Goal: Task Accomplishment & Management: Manage account settings

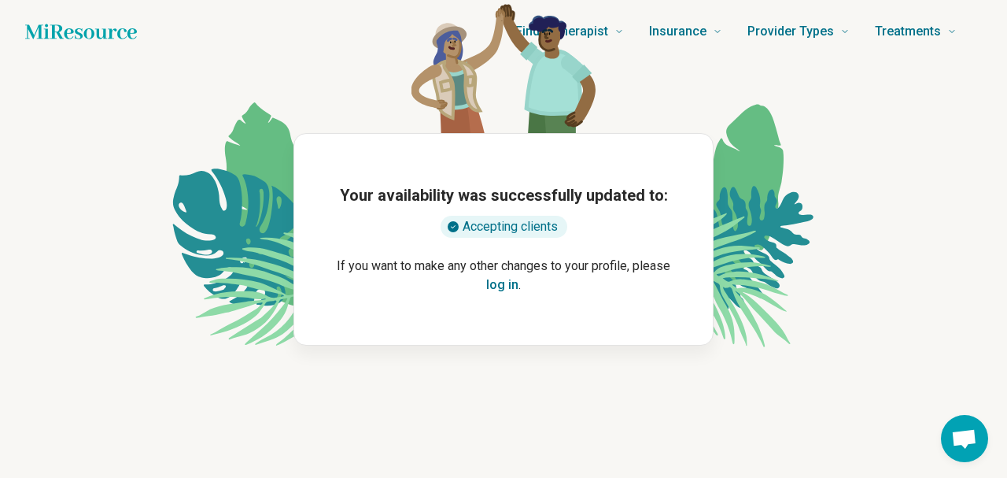
click at [490, 286] on button "log in" at bounding box center [502, 284] width 32 height 19
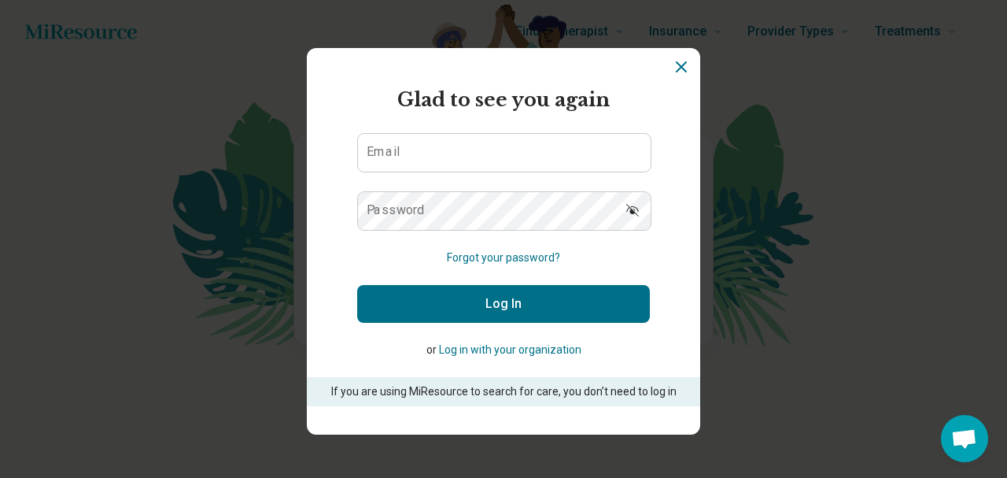
click at [464, 185] on form "Glad to see you again Email Password Forgot your password? Log In or Log in wit…" at bounding box center [503, 246] width 293 height 320
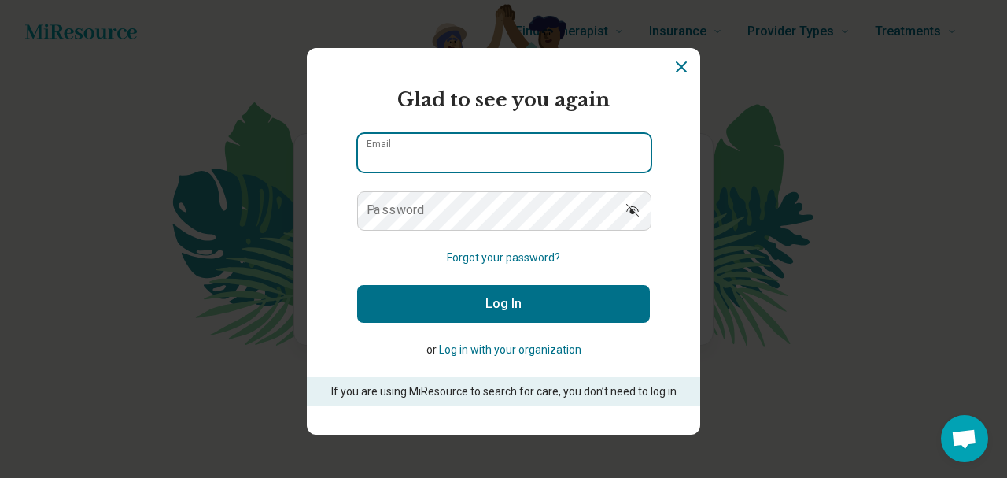
click at [526, 157] on input "Email" at bounding box center [504, 153] width 293 height 38
type input "**********"
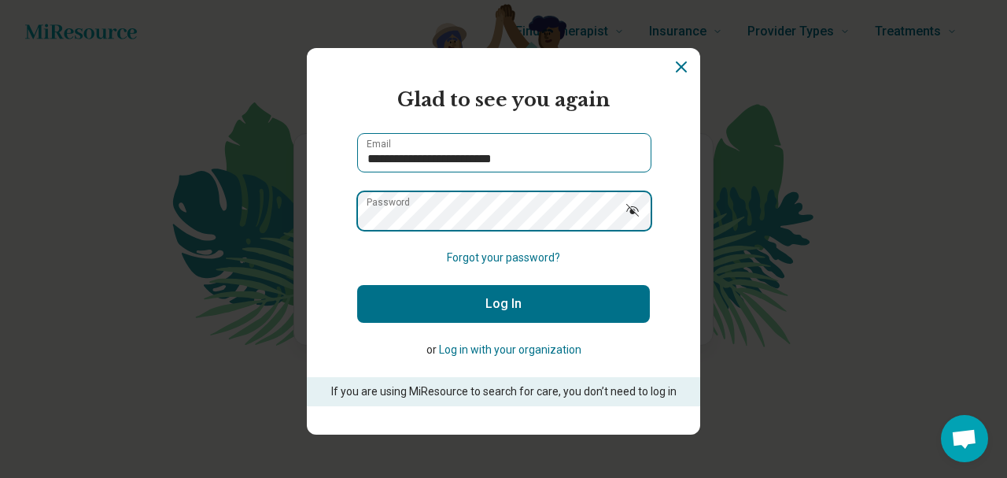
click at [357, 285] on button "Log In" at bounding box center [503, 304] width 293 height 38
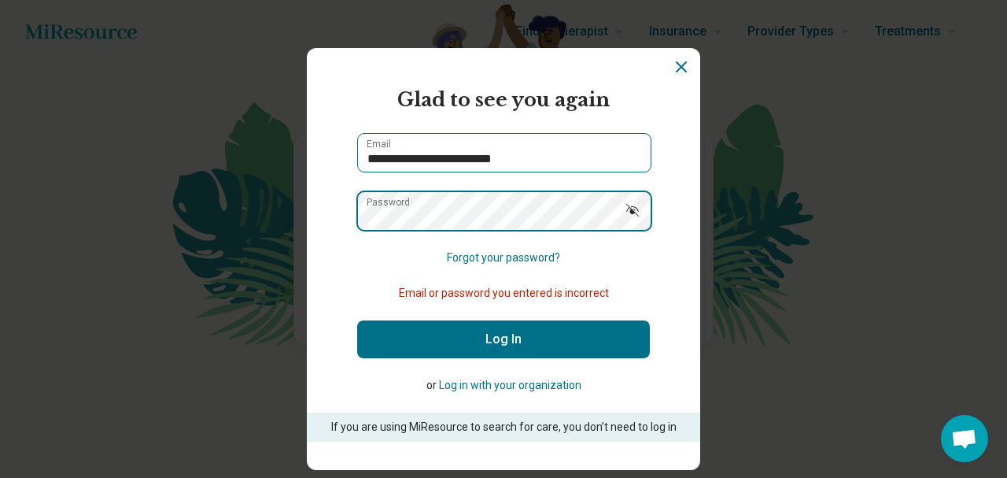
click at [357, 320] on button "Log In" at bounding box center [503, 339] width 293 height 38
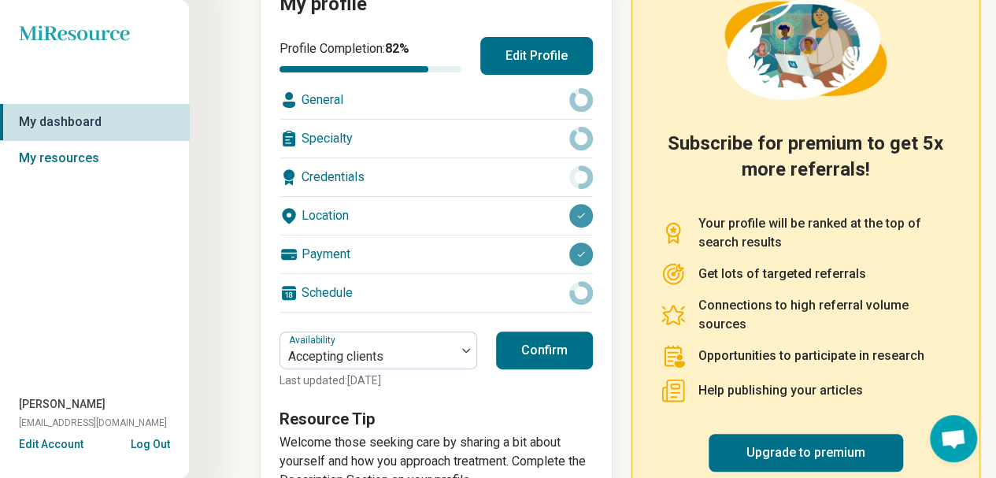
scroll to position [261, 0]
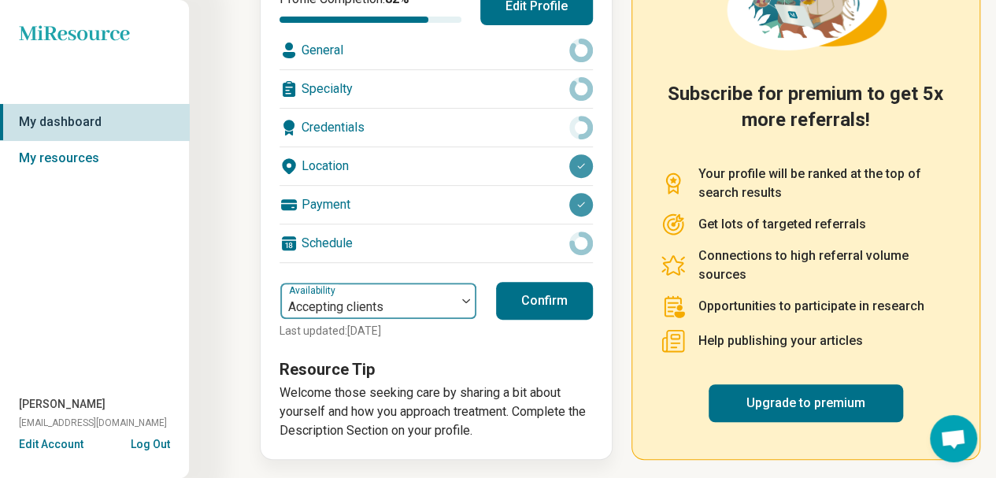
click at [445, 301] on div at bounding box center [367, 307] width 163 height 22
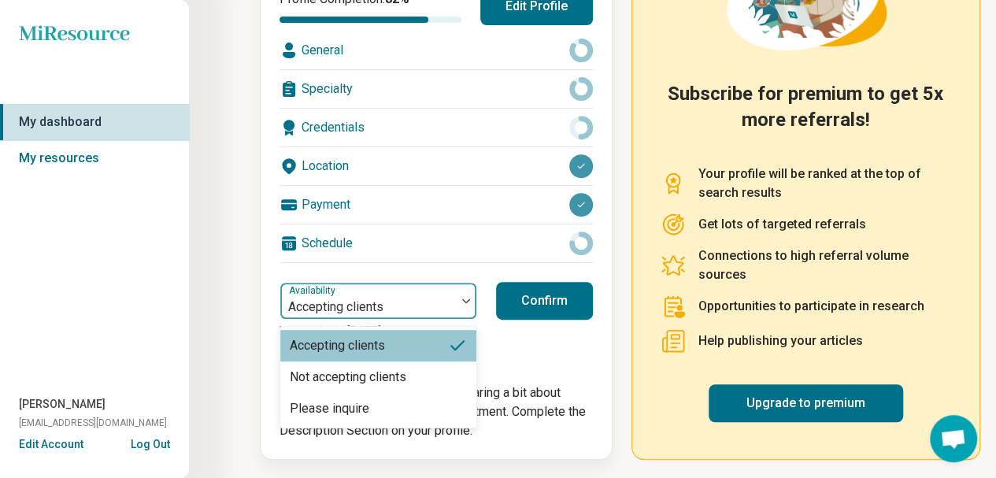
click at [394, 342] on div "Accepting clients" at bounding box center [378, 345] width 196 height 31
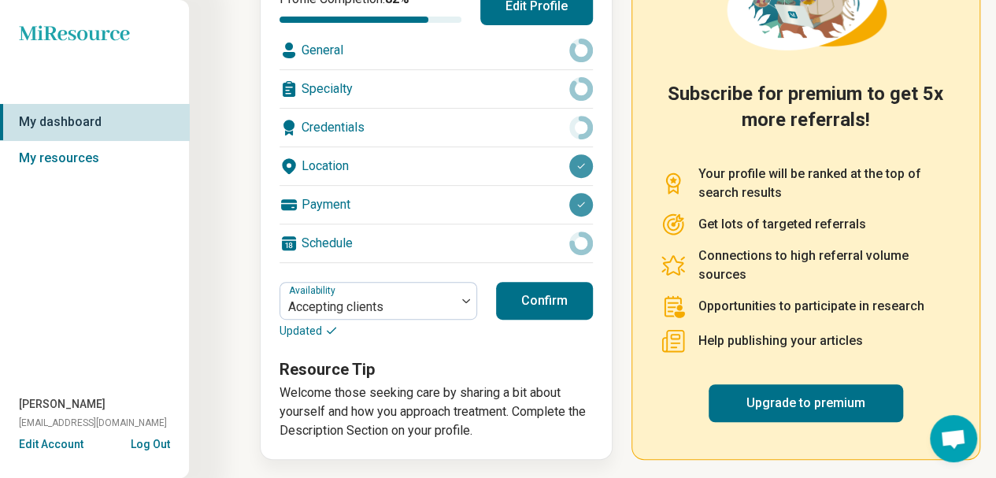
click at [390, 233] on div "Schedule" at bounding box center [435, 243] width 313 height 38
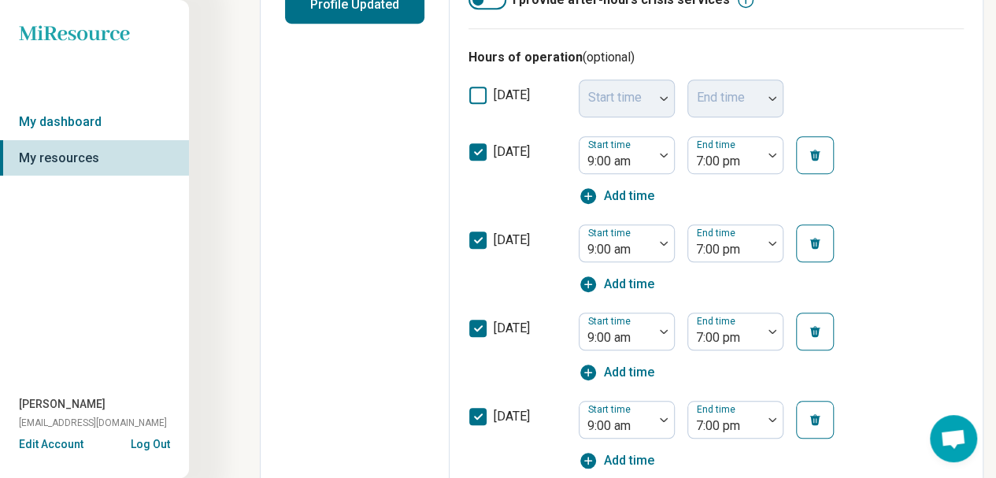
scroll to position [436, 0]
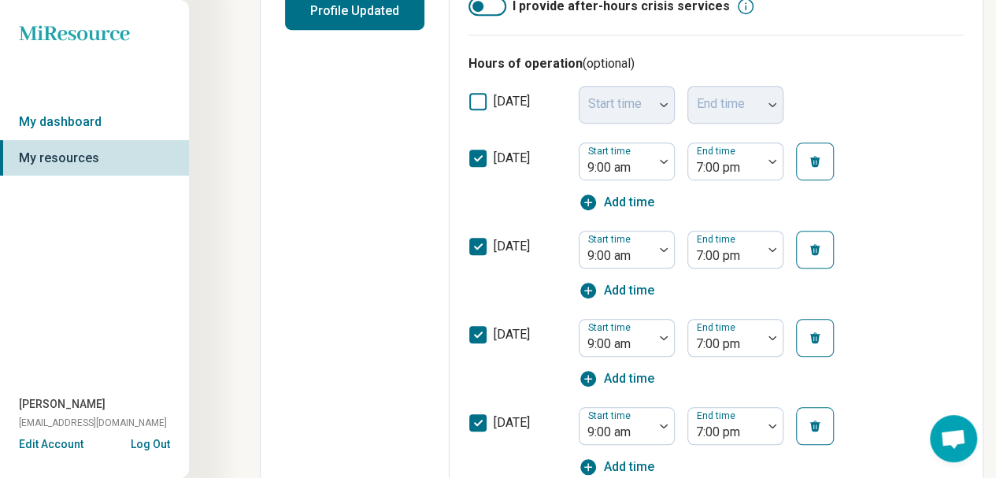
click at [481, 153] on icon at bounding box center [477, 158] width 17 height 17
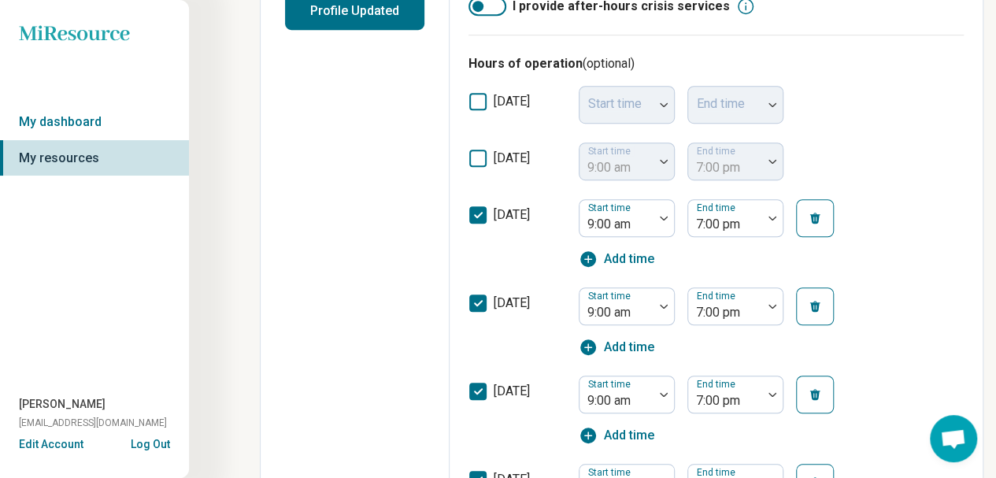
scroll to position [8, 0]
click at [482, 383] on icon at bounding box center [477, 390] width 17 height 17
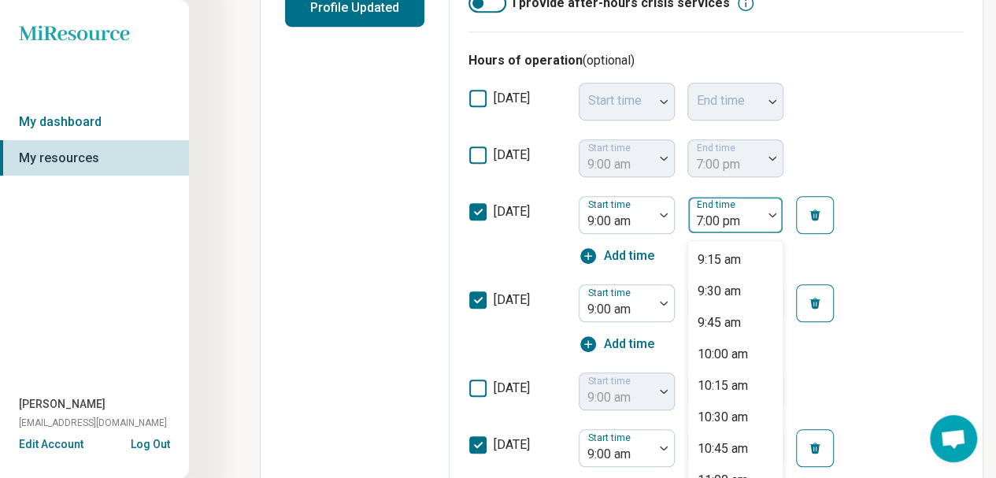
scroll to position [1021, 0]
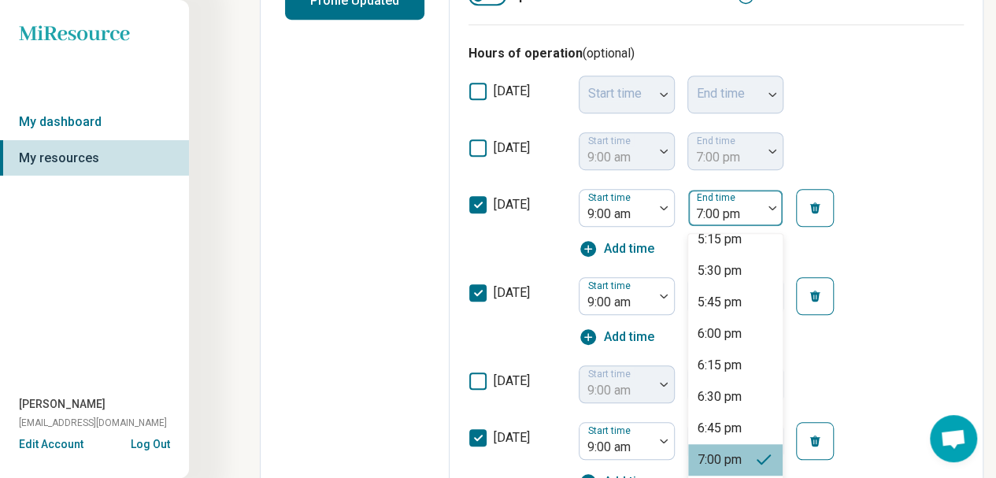
click at [697, 225] on div at bounding box center [724, 214] width 61 height 22
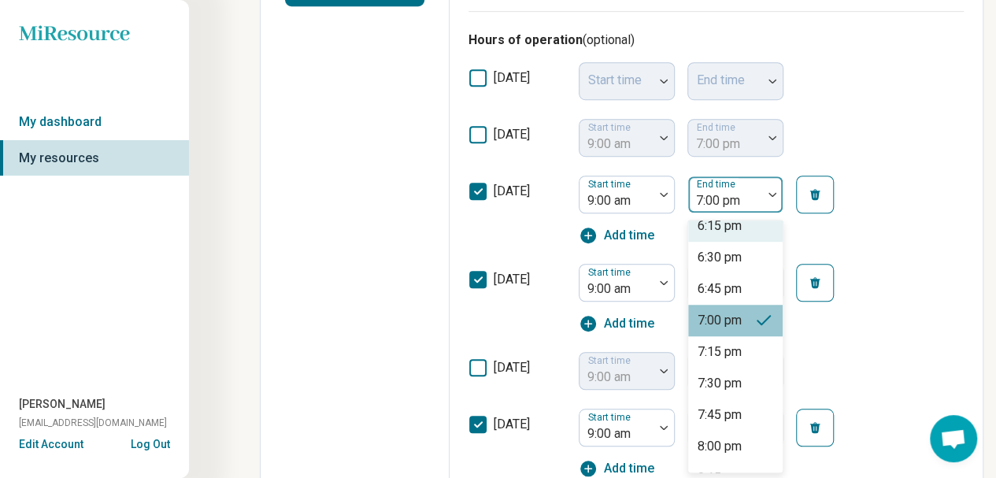
scroll to position [1181, 0]
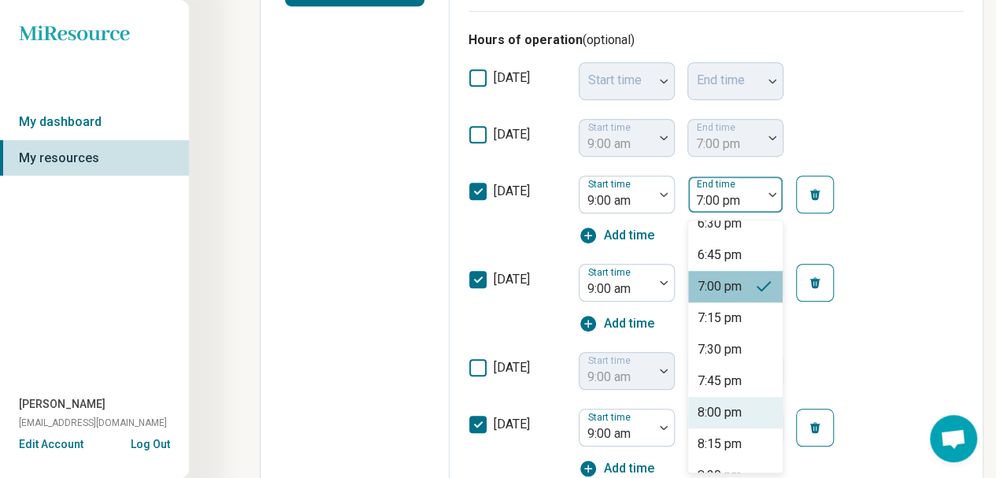
click at [718, 413] on div "8:00 pm" at bounding box center [719, 412] width 44 height 19
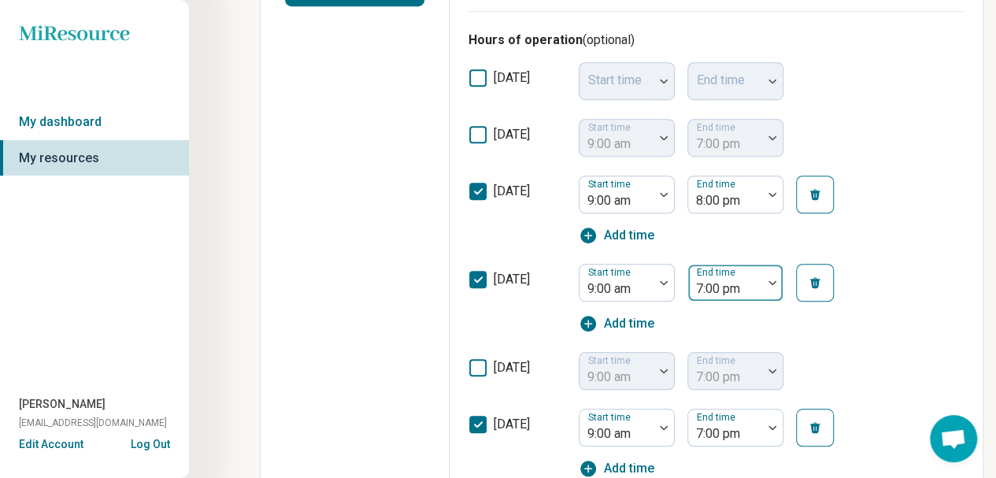
click at [720, 294] on div at bounding box center [724, 289] width 61 height 22
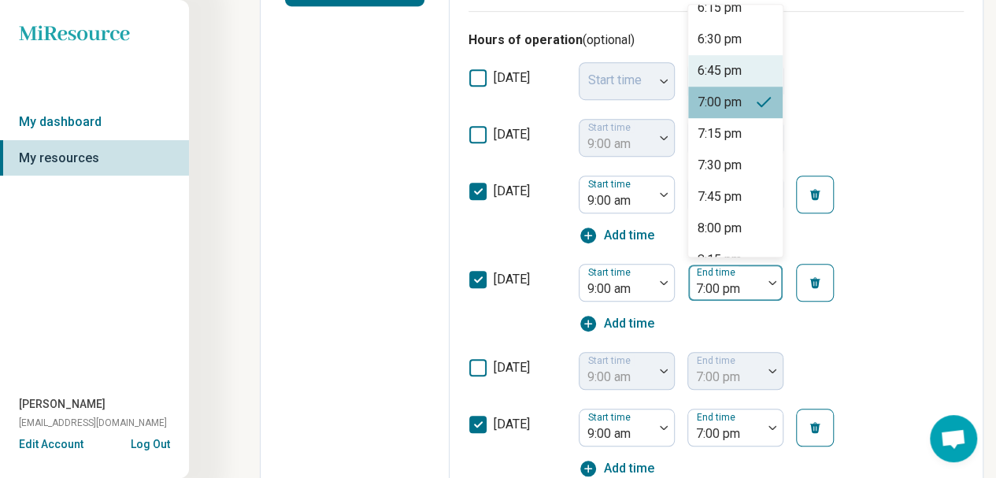
scroll to position [1150, 0]
click at [717, 227] on div "8:00 pm" at bounding box center [719, 227] width 44 height 19
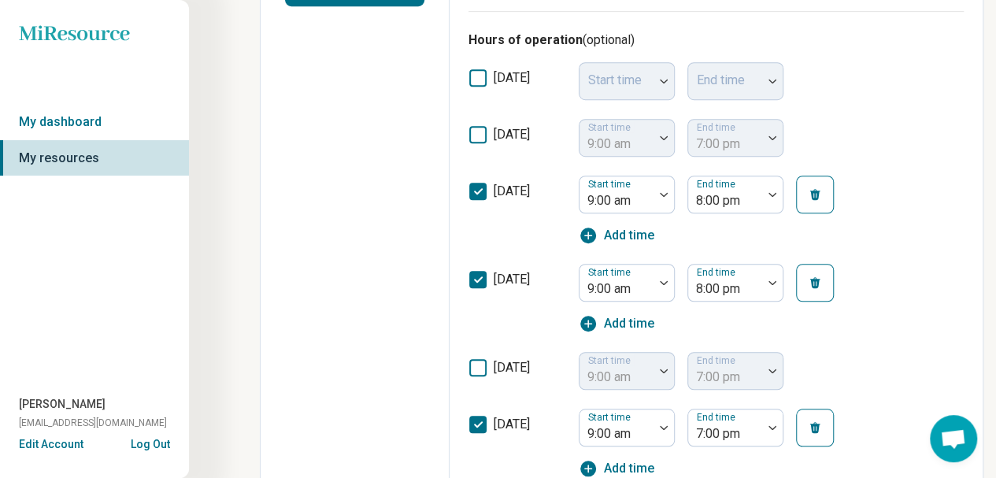
click at [477, 129] on icon at bounding box center [477, 134] width 17 height 17
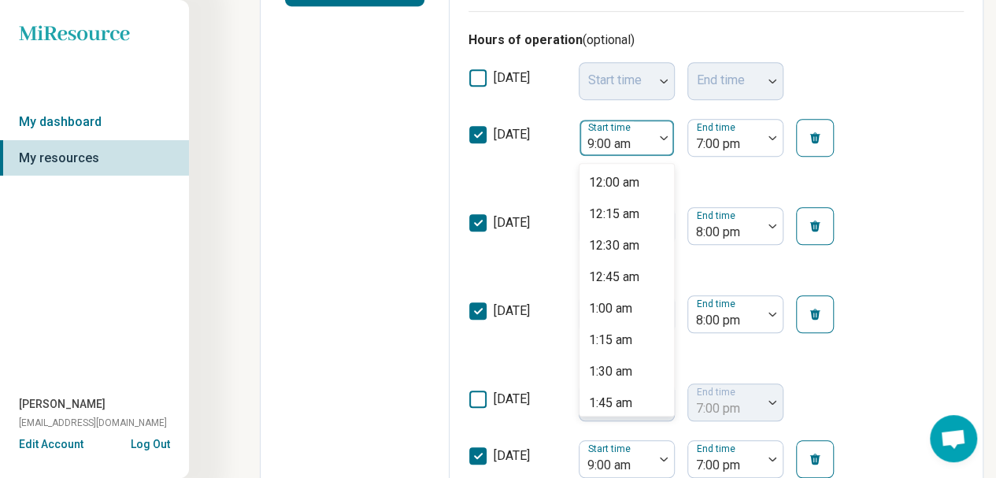
scroll to position [926, 0]
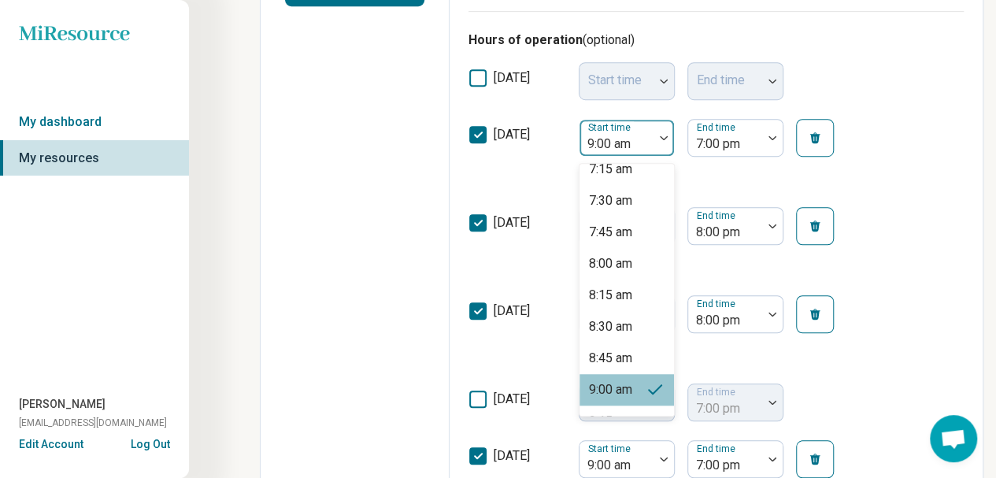
click at [615, 134] on div at bounding box center [616, 144] width 61 height 22
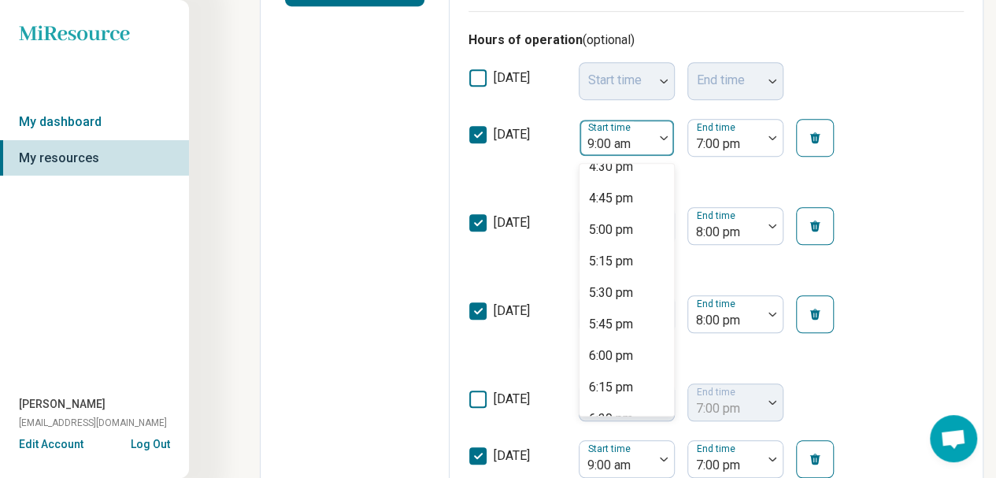
scroll to position [2094, 0]
click at [623, 353] on div "6:00 pm" at bounding box center [611, 355] width 44 height 19
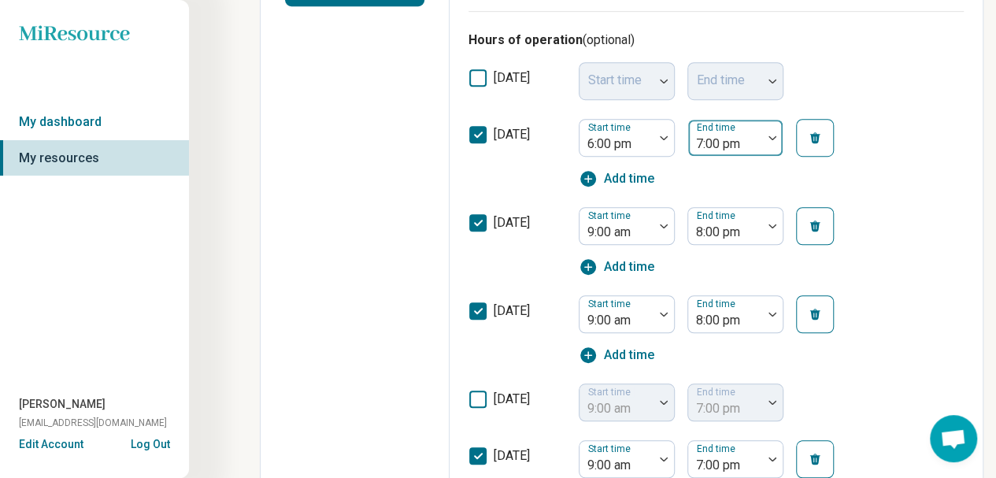
click at [708, 133] on div at bounding box center [724, 144] width 61 height 22
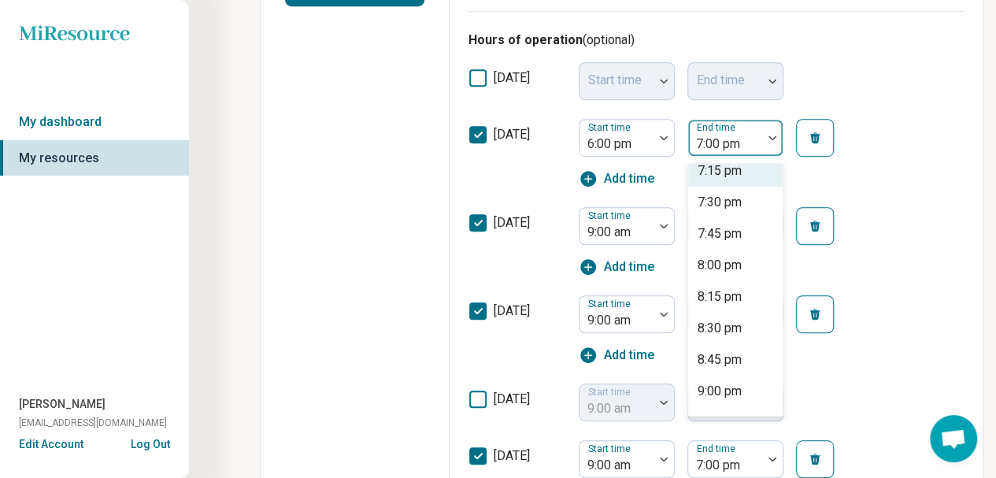
scroll to position [153, 0]
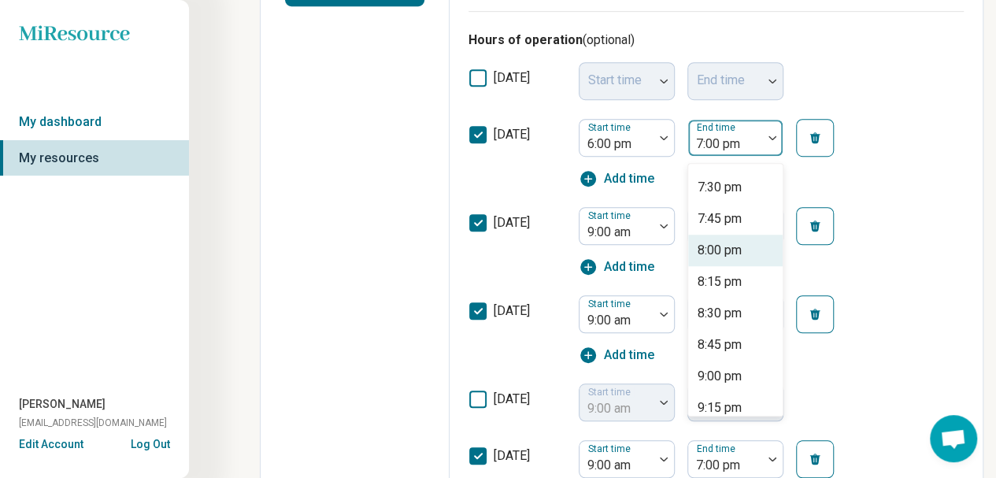
click at [734, 253] on div "8:00 pm" at bounding box center [719, 250] width 44 height 19
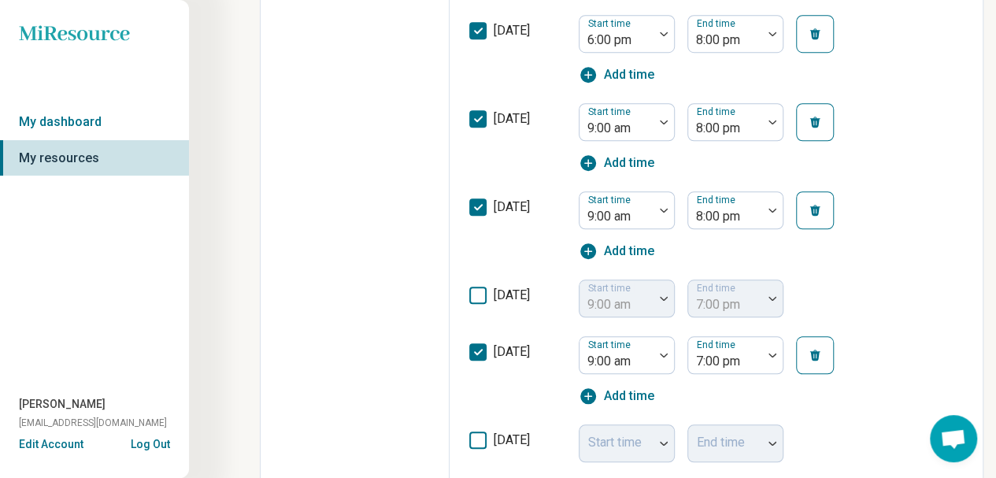
scroll to position [565, 0]
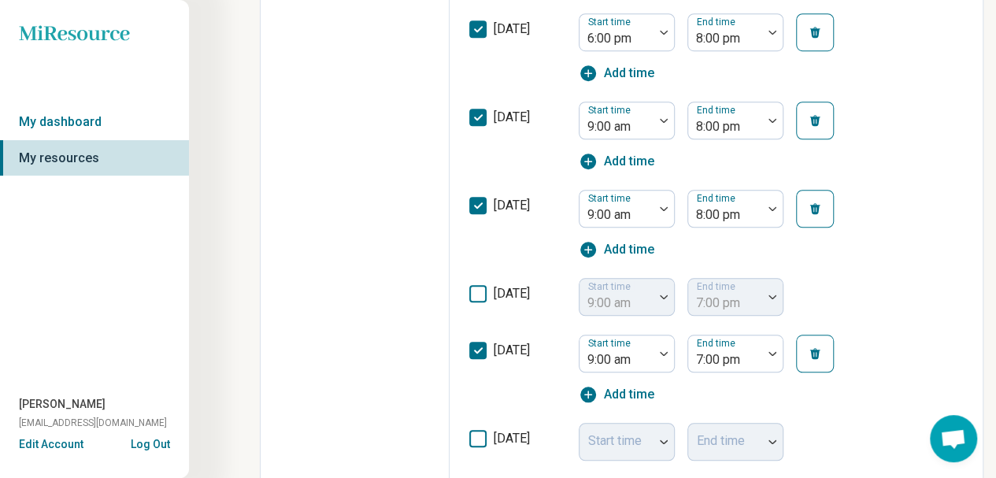
click at [475, 290] on icon at bounding box center [477, 293] width 17 height 17
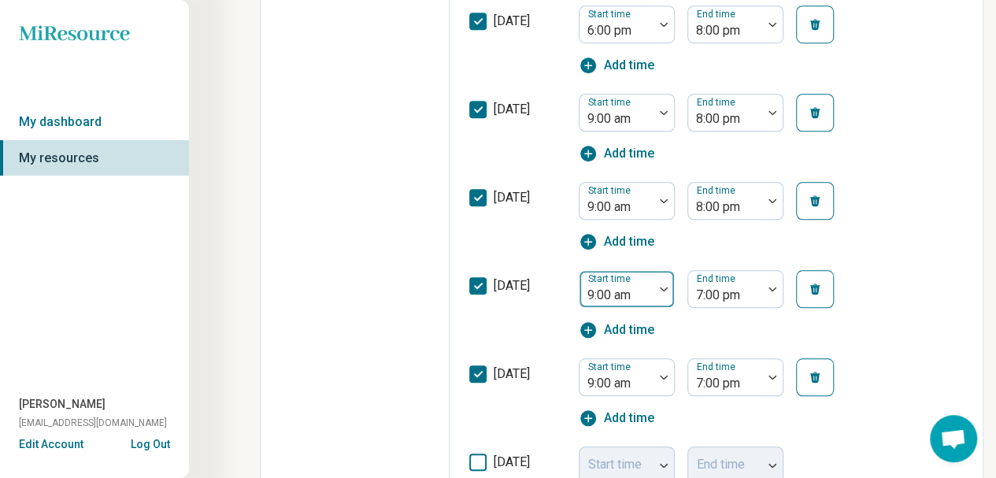
click at [615, 295] on div at bounding box center [616, 295] width 61 height 22
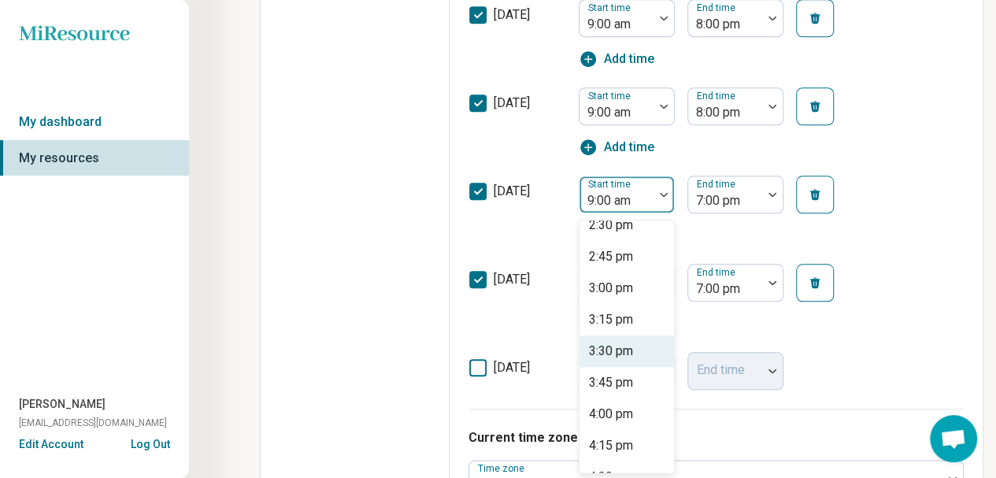
scroll to position [2147, 0]
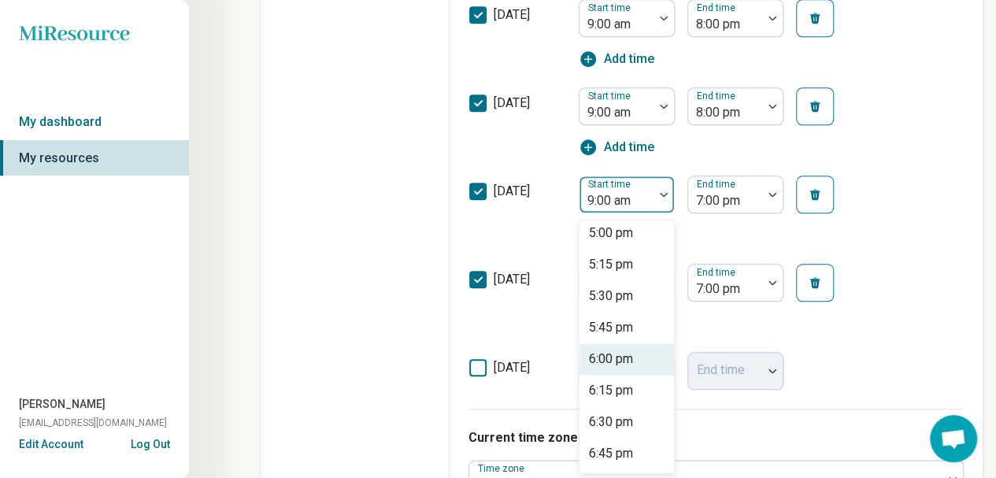
click at [627, 366] on div "6:00 pm" at bounding box center [611, 358] width 44 height 19
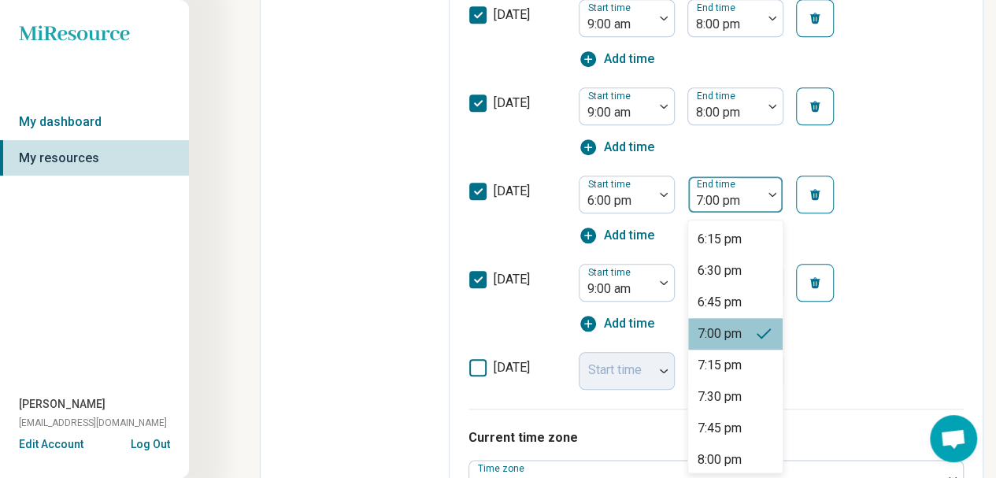
click at [743, 202] on div at bounding box center [724, 201] width 61 height 22
click at [737, 451] on div "8:00 pm" at bounding box center [719, 459] width 44 height 19
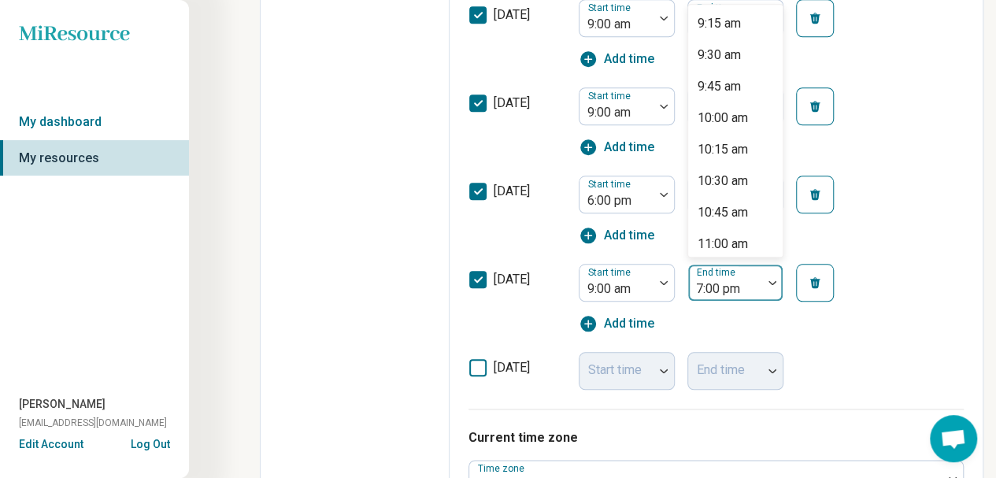
click at [756, 296] on div "7:00 pm" at bounding box center [725, 282] width 74 height 35
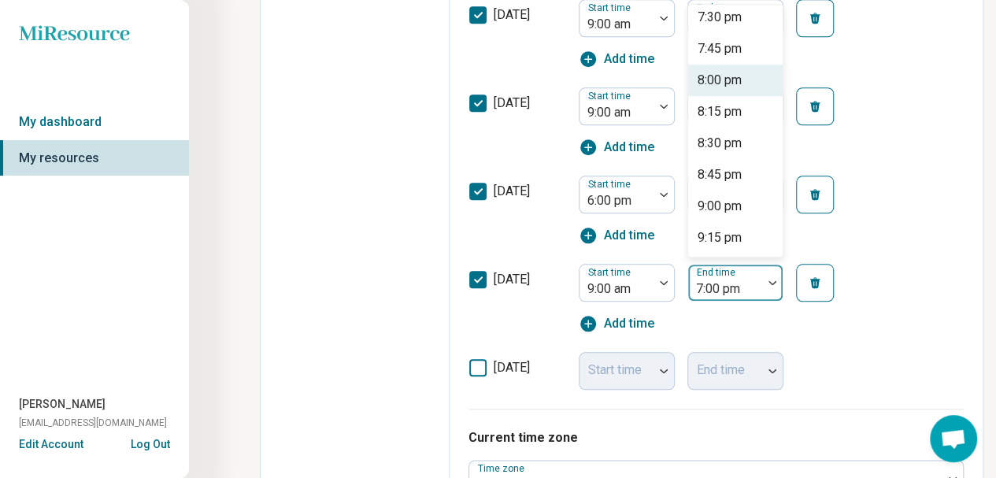
click at [732, 72] on div "8:00 pm" at bounding box center [719, 80] width 44 height 19
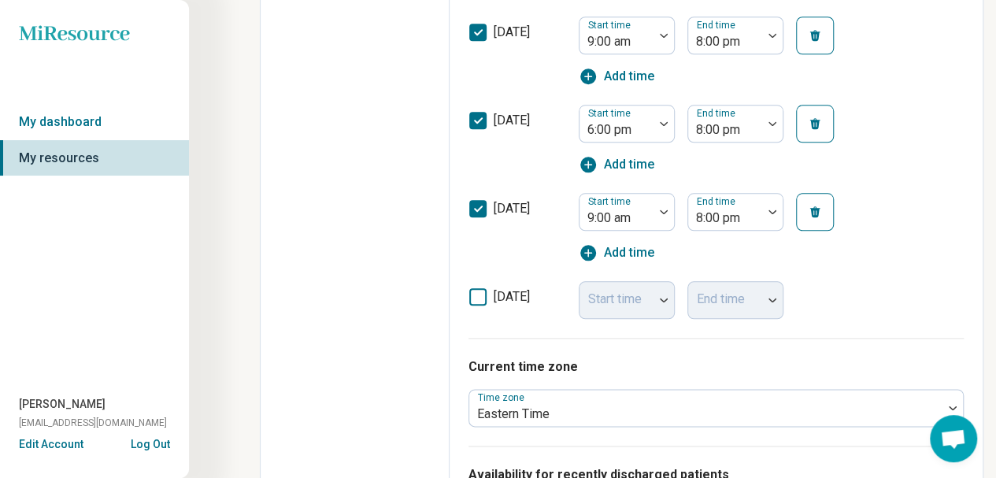
scroll to position [746, 0]
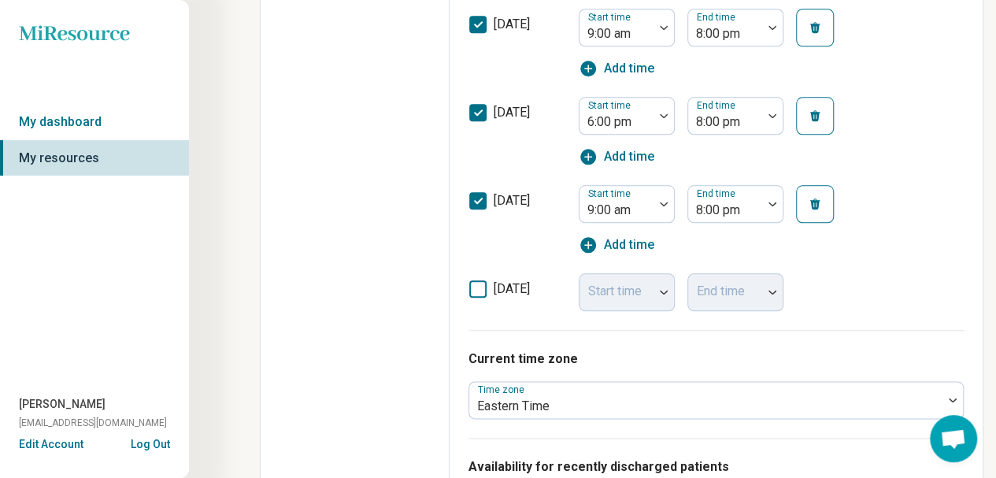
click at [471, 294] on icon at bounding box center [477, 288] width 17 height 17
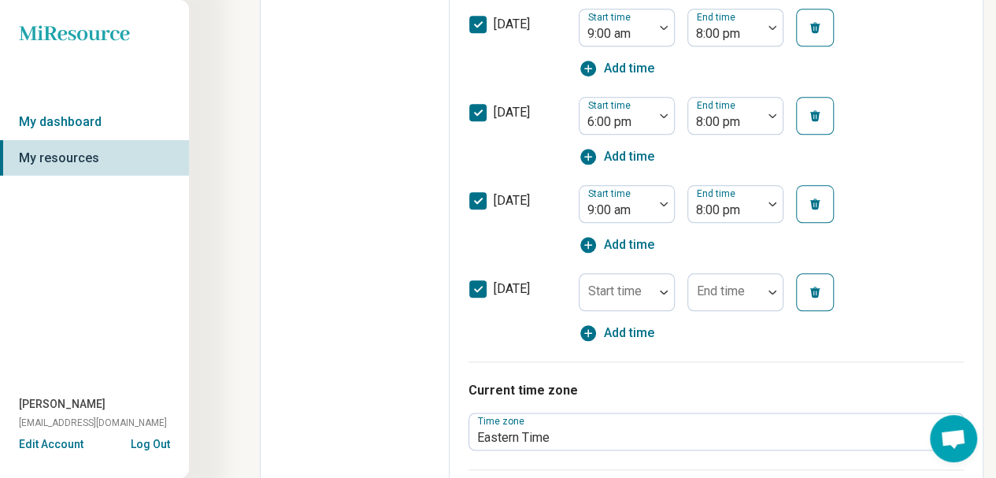
scroll to position [8, 0]
click at [636, 294] on div "Start time" at bounding box center [626, 292] width 96 height 38
click at [660, 290] on img at bounding box center [664, 292] width 8 height 5
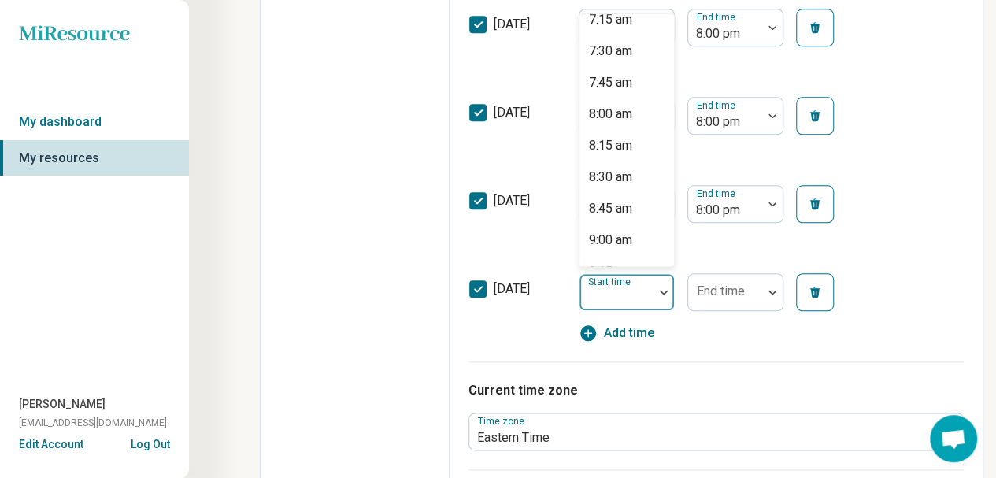
scroll to position [937, 0]
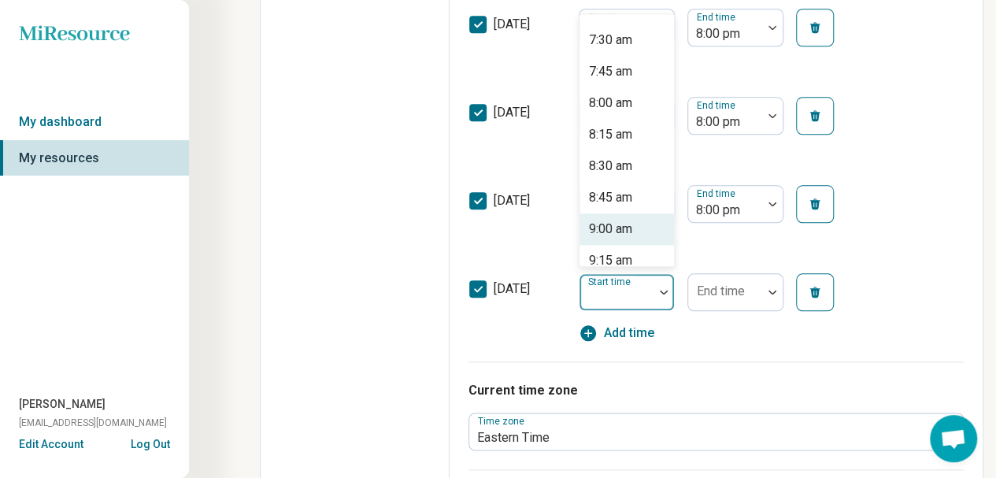
click at [641, 223] on div "9:00 am" at bounding box center [626, 228] width 94 height 31
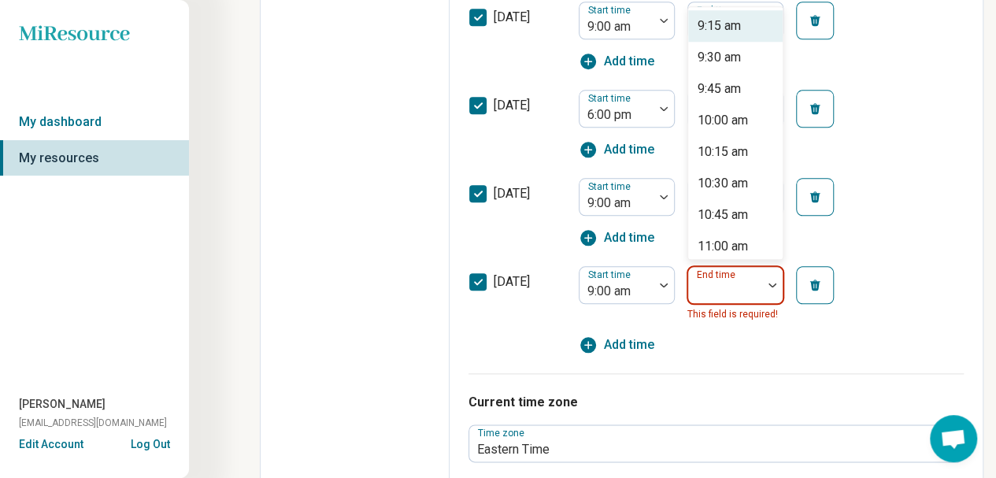
click at [741, 283] on div "End time" at bounding box center [735, 285] width 96 height 38
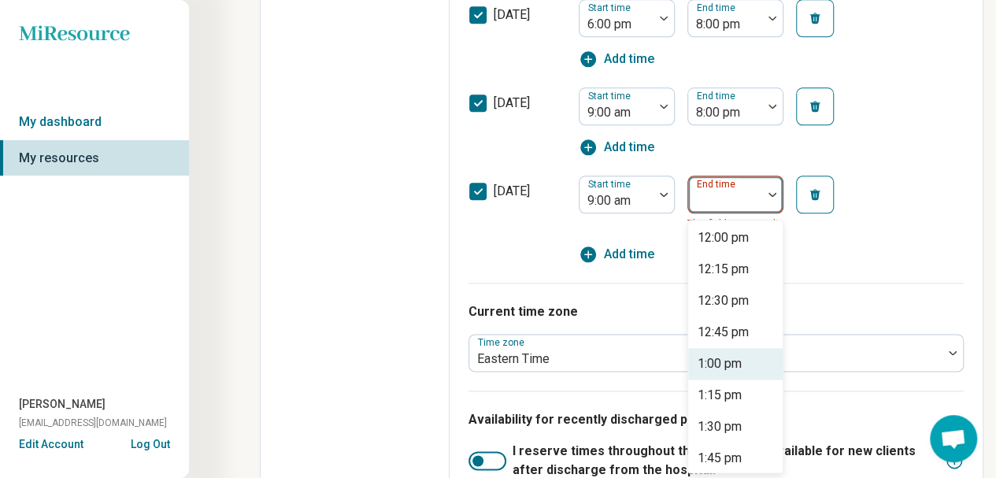
scroll to position [349, 0]
click at [727, 375] on div "1:00 pm" at bounding box center [735, 362] width 94 height 31
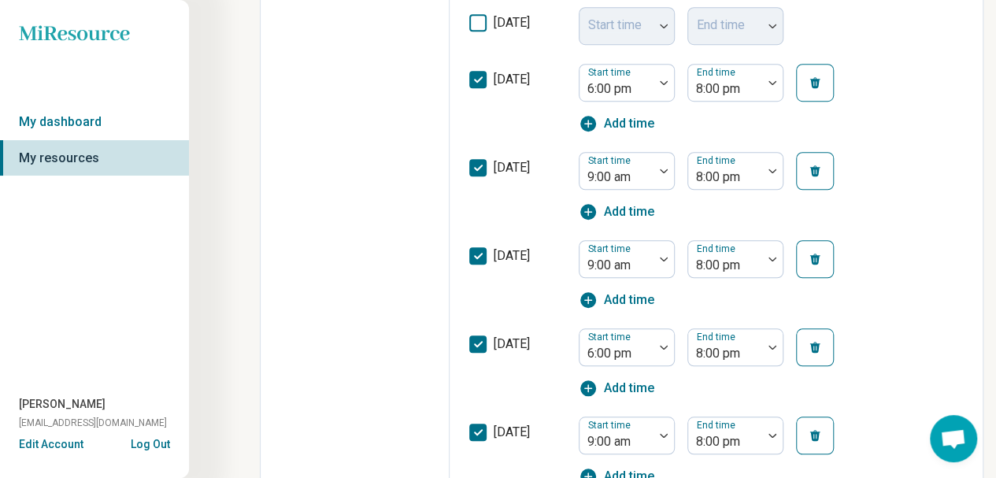
scroll to position [499, 0]
